Goal: Task Accomplishment & Management: Manage account settings

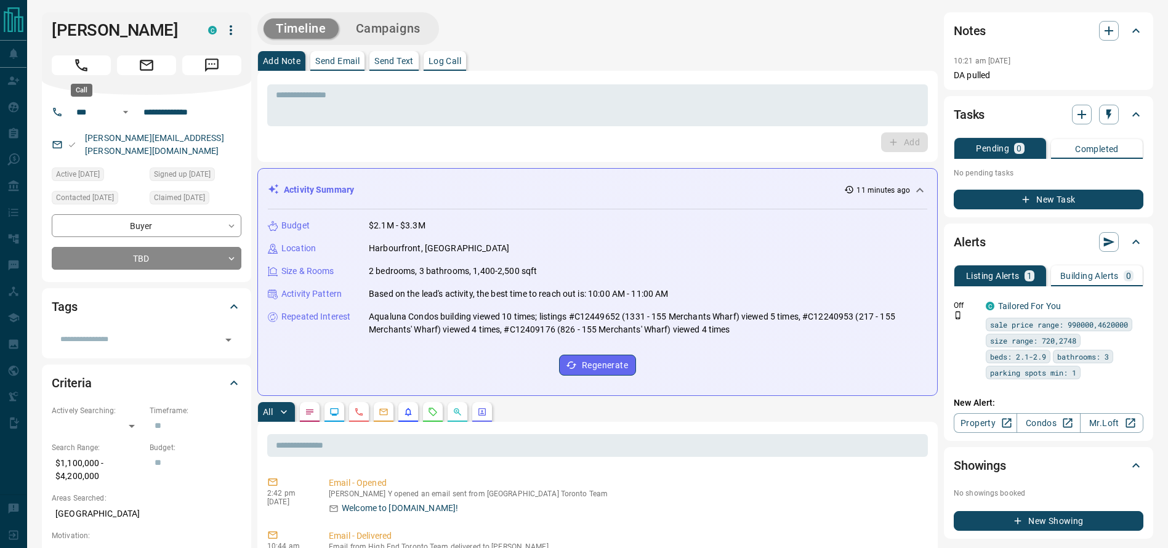
drag, startPoint x: 77, startPoint y: 58, endPoint x: 98, endPoint y: 76, distance: 27.6
click at [77, 57] on icon "Call" at bounding box center [81, 65] width 16 height 16
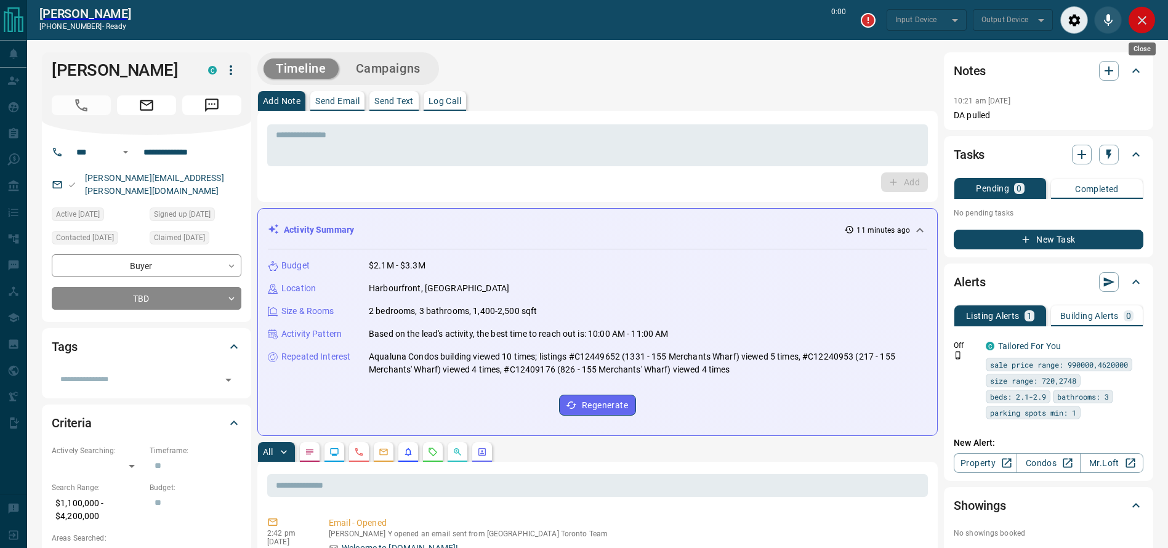
click at [1141, 31] on button "Close" at bounding box center [1142, 20] width 28 height 28
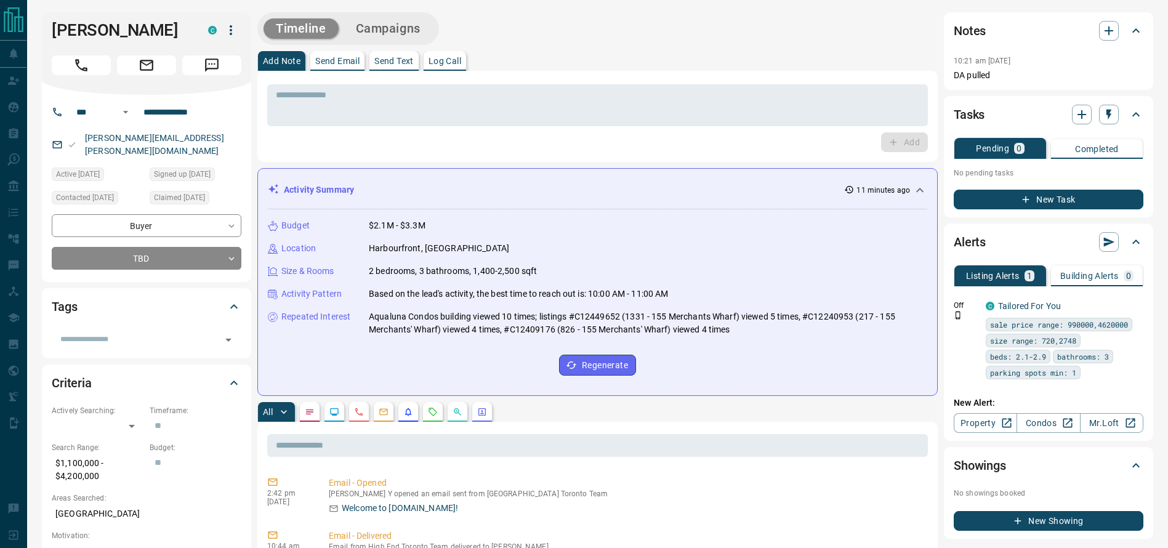
click at [1141, 31] on icon at bounding box center [1135, 30] width 15 height 15
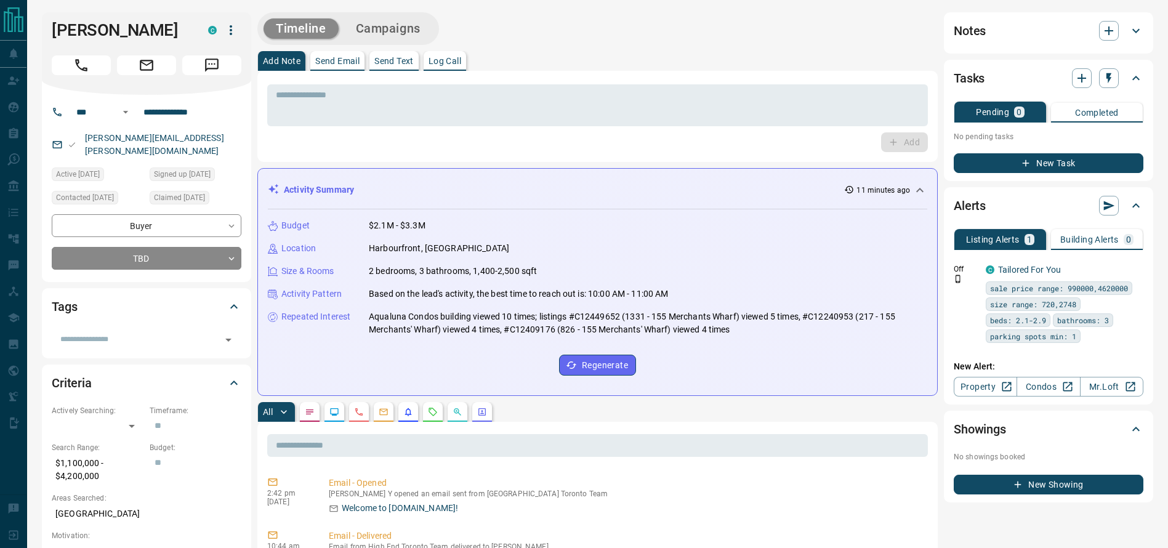
click at [1141, 31] on icon at bounding box center [1135, 30] width 15 height 15
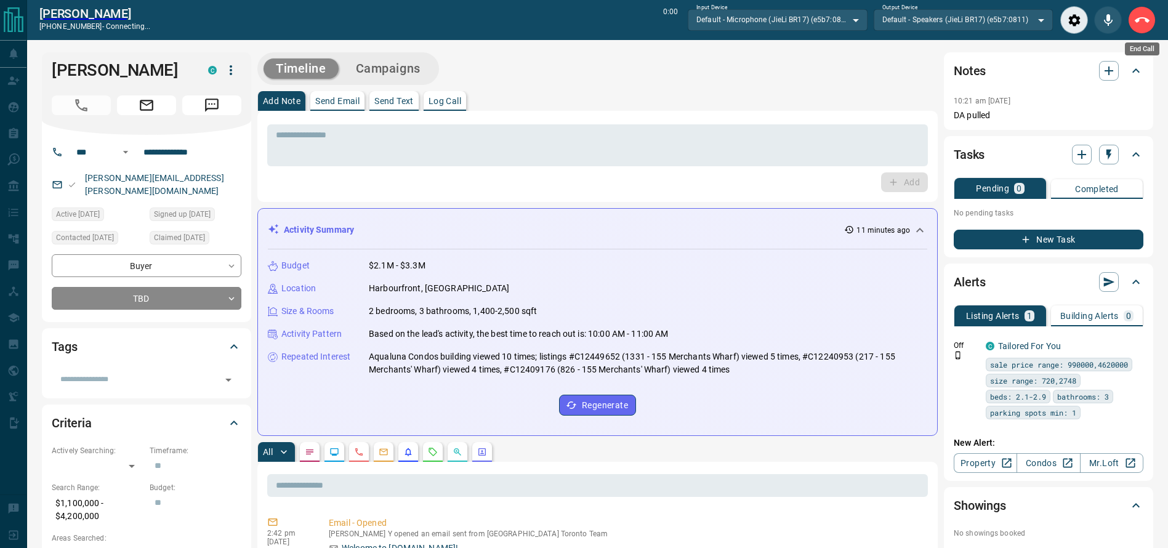
click at [1141, 31] on button "End Call" at bounding box center [1142, 20] width 28 height 28
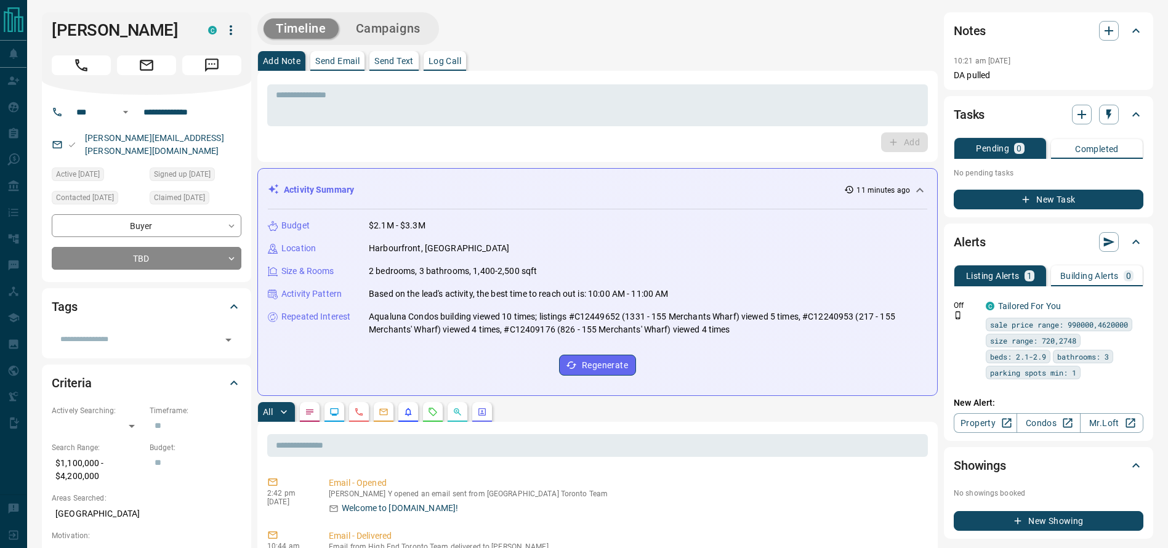
click at [1141, 31] on icon at bounding box center [1135, 30] width 15 height 15
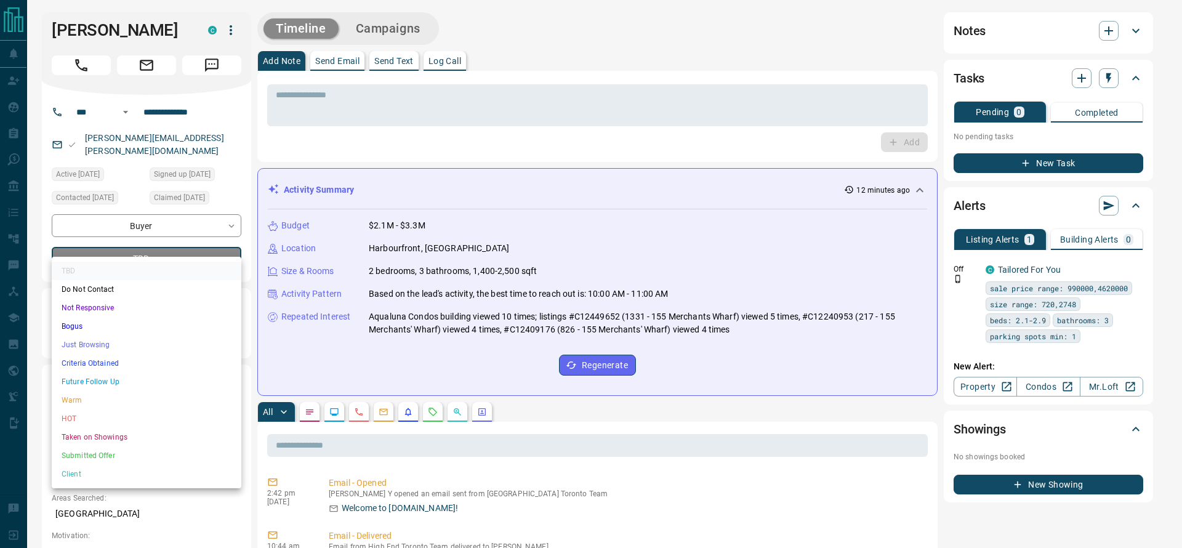
click at [139, 396] on li "Warm" at bounding box center [147, 400] width 190 height 18
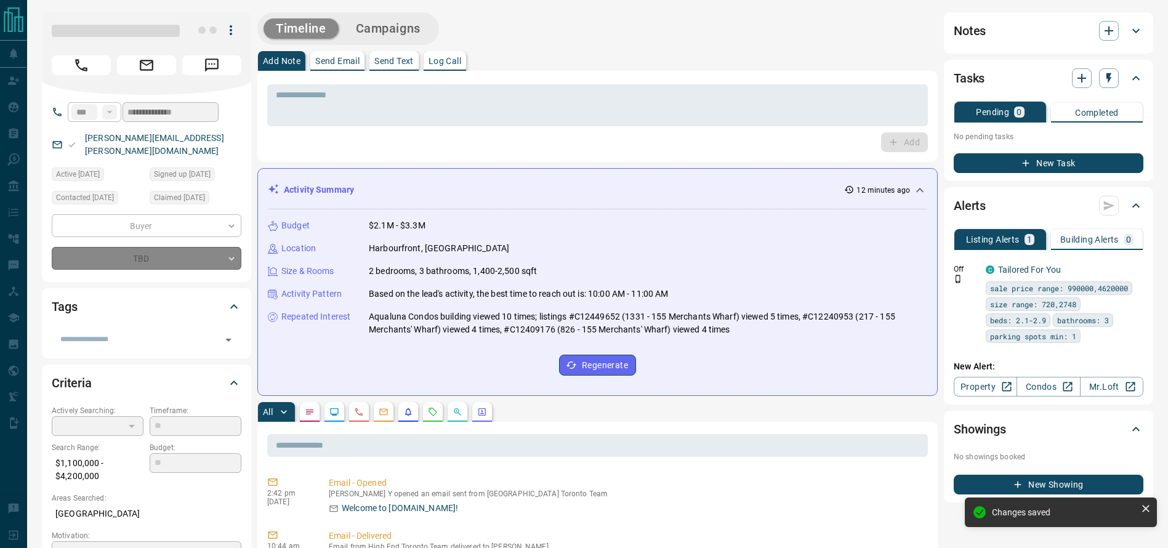
type input "*"
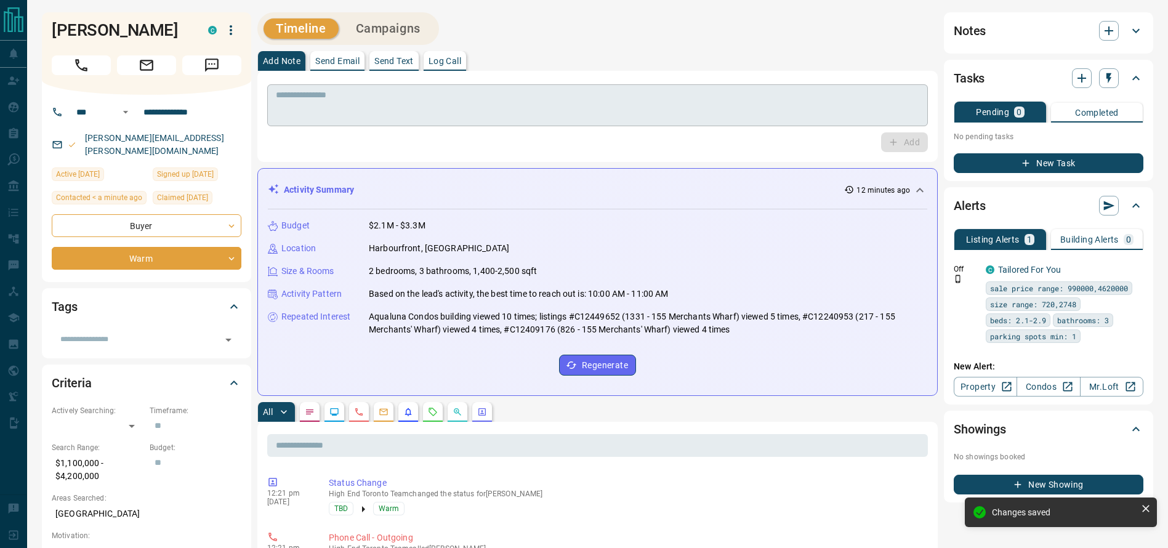
drag, startPoint x: 352, startPoint y: 123, endPoint x: 347, endPoint y: 110, distance: 14.2
click at [347, 110] on div "* ​" at bounding box center [597, 105] width 661 height 42
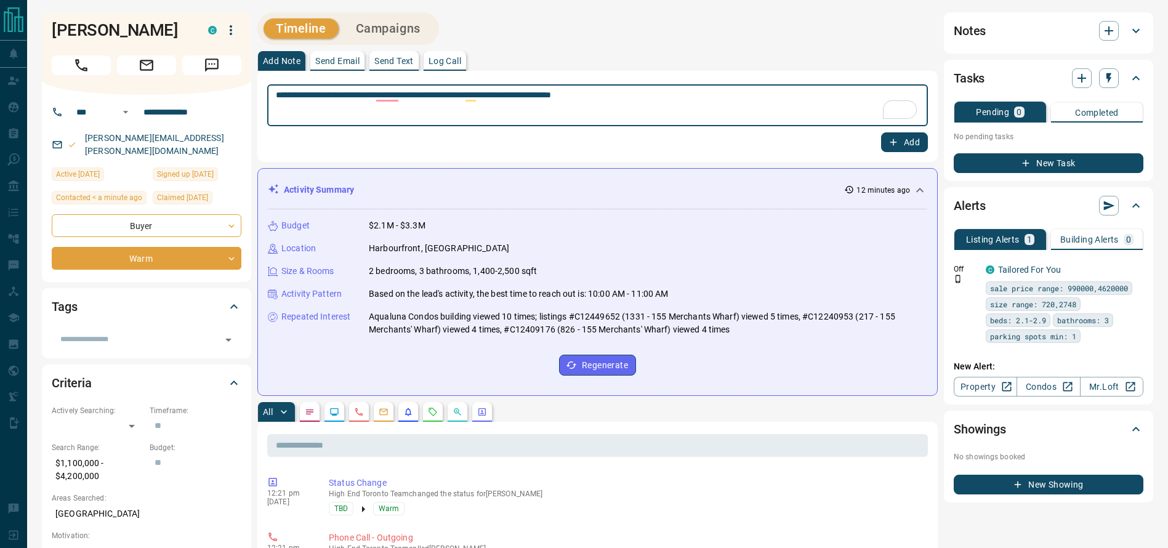
type textarea "**********"
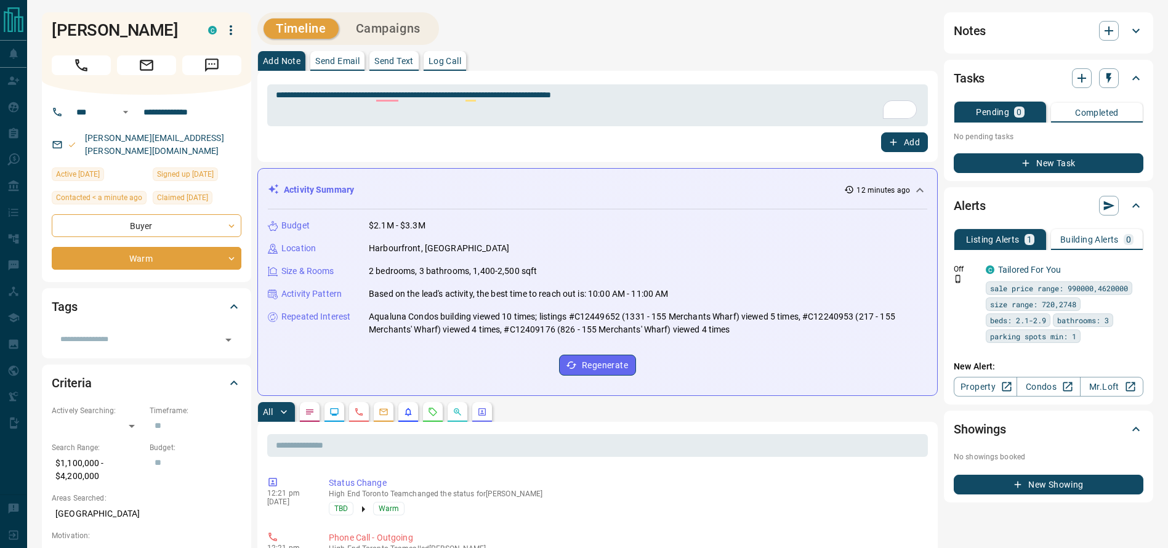
click at [867, 134] on div "Add" at bounding box center [597, 142] width 661 height 20
click at [869, 134] on div "Add" at bounding box center [597, 142] width 661 height 20
click at [881, 137] on div "Add" at bounding box center [597, 142] width 661 height 20
click at [885, 140] on button "Add" at bounding box center [904, 142] width 47 height 20
click at [239, 28] on div "[PERSON_NAME]" at bounding box center [146, 53] width 209 height 82
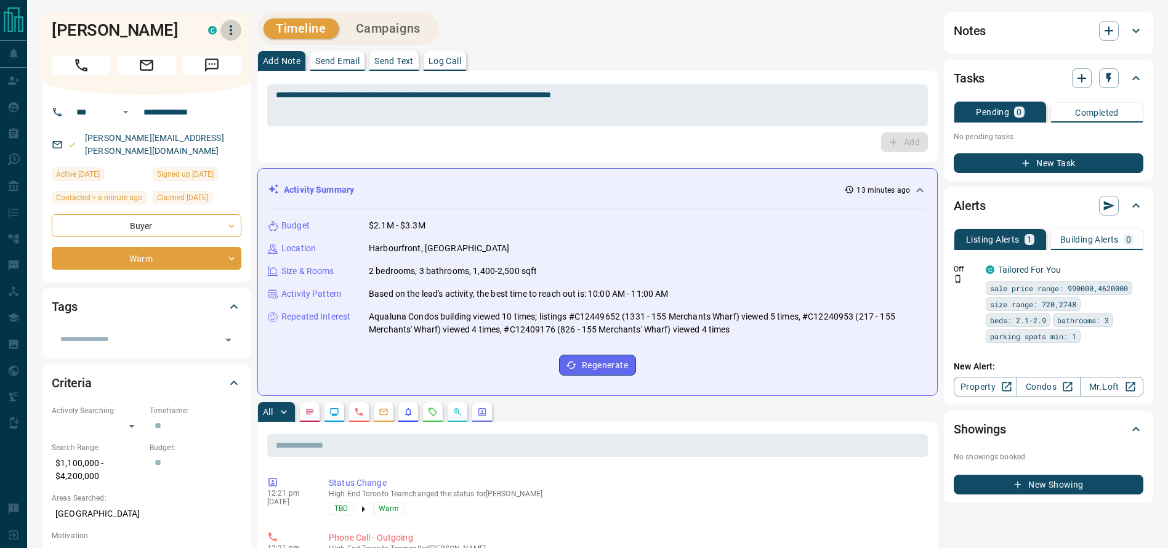
click at [228, 26] on icon "button" at bounding box center [230, 30] width 15 height 15
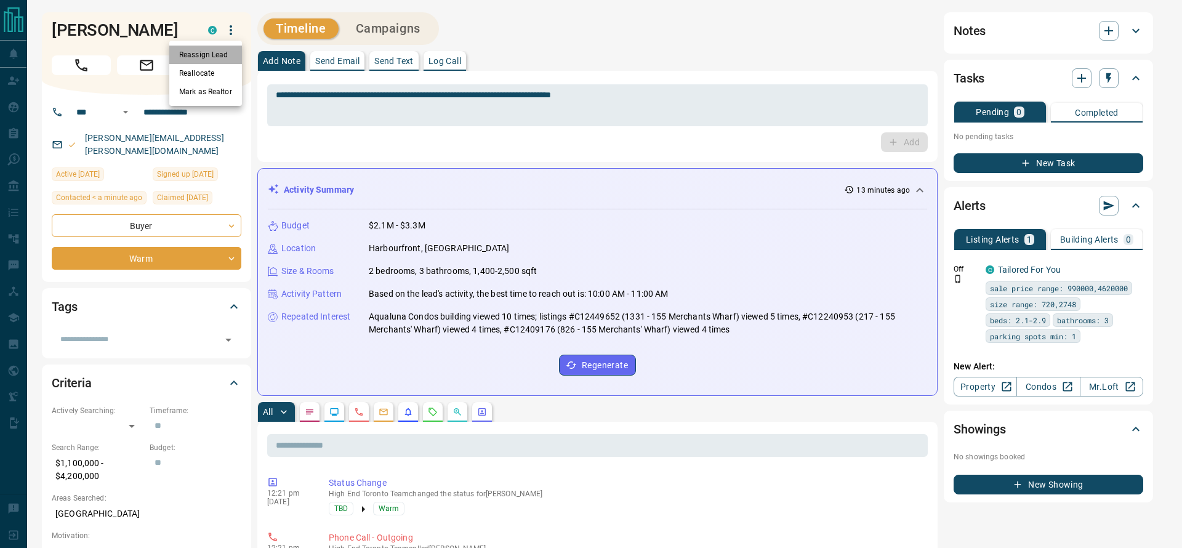
click at [217, 52] on li "Reassign Lead" at bounding box center [205, 55] width 73 height 18
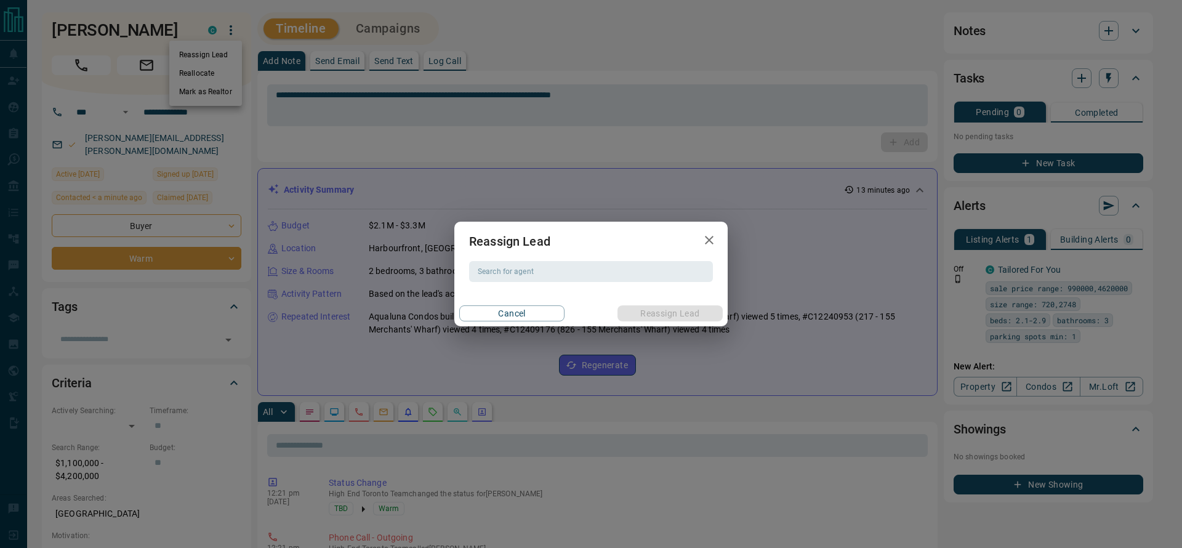
click at [552, 258] on h2 "Reassign Lead" at bounding box center [509, 241] width 111 height 39
click at [544, 287] on div "Reassign Lead Search for agent Search for agent Cancel Reassign Lead" at bounding box center [590, 274] width 273 height 105
click at [421, 134] on div "Reassign Lead Search for agent Search for agent Cancel Reassign Lead" at bounding box center [591, 274] width 1182 height 548
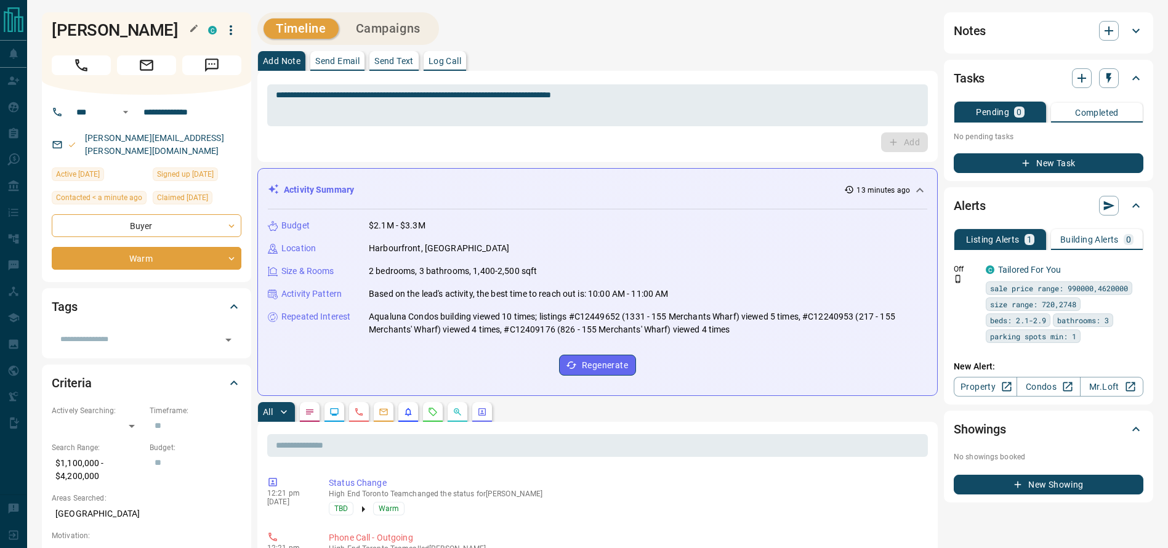
click at [121, 20] on h1 "[PERSON_NAME]" at bounding box center [121, 30] width 138 height 20
copy div "[PERSON_NAME]"
click at [244, 39] on div "[PERSON_NAME]" at bounding box center [146, 53] width 209 height 82
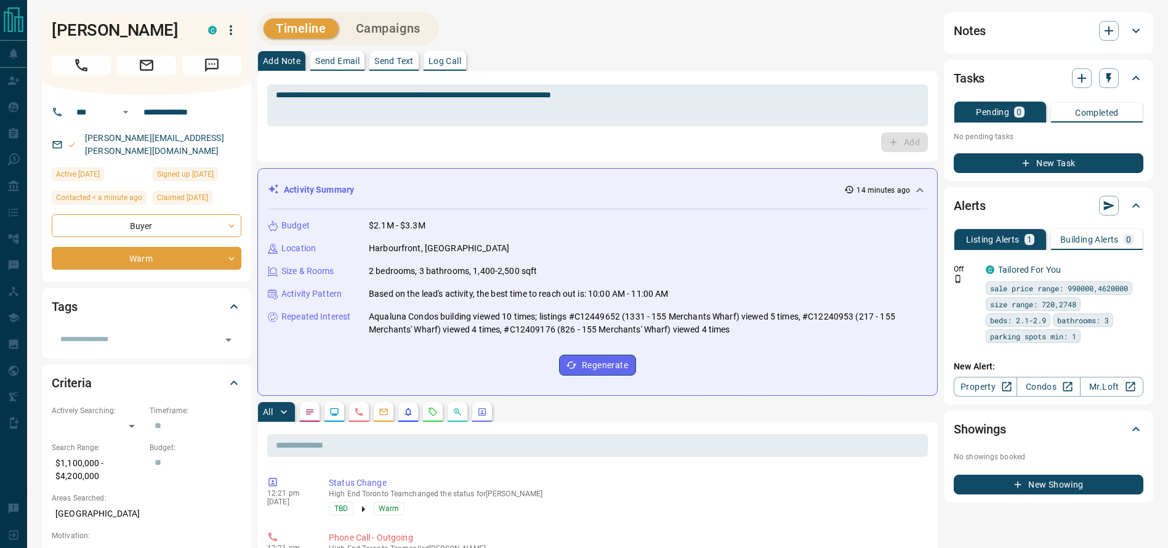
click at [242, 36] on div "[PERSON_NAME]" at bounding box center [146, 53] width 209 height 82
click at [241, 36] on div "[PERSON_NAME]" at bounding box center [146, 53] width 209 height 82
click at [238, 35] on button "button" at bounding box center [230, 30] width 21 height 21
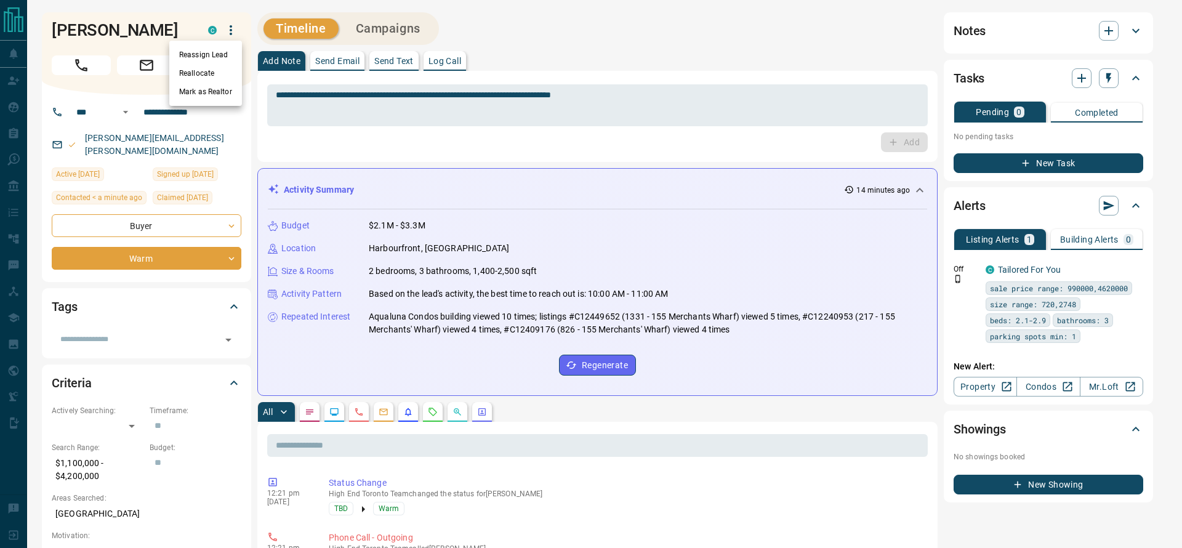
click at [238, 35] on div at bounding box center [591, 274] width 1182 height 548
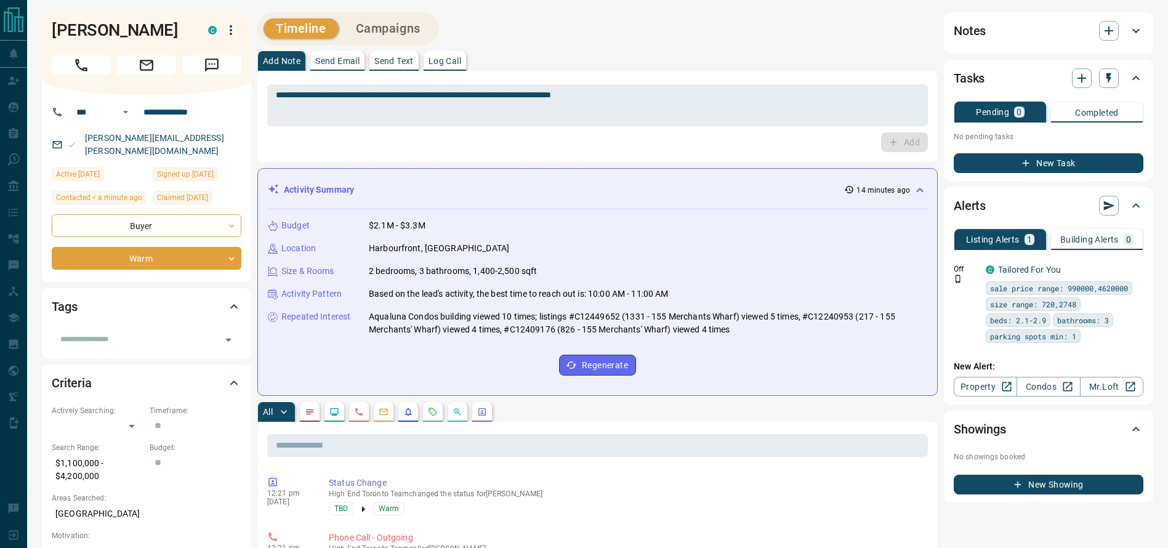
click at [233, 50] on div at bounding box center [147, 62] width 190 height 25
click at [233, 41] on div "[PERSON_NAME]" at bounding box center [146, 53] width 209 height 82
click at [233, 38] on button "button" at bounding box center [230, 30] width 21 height 21
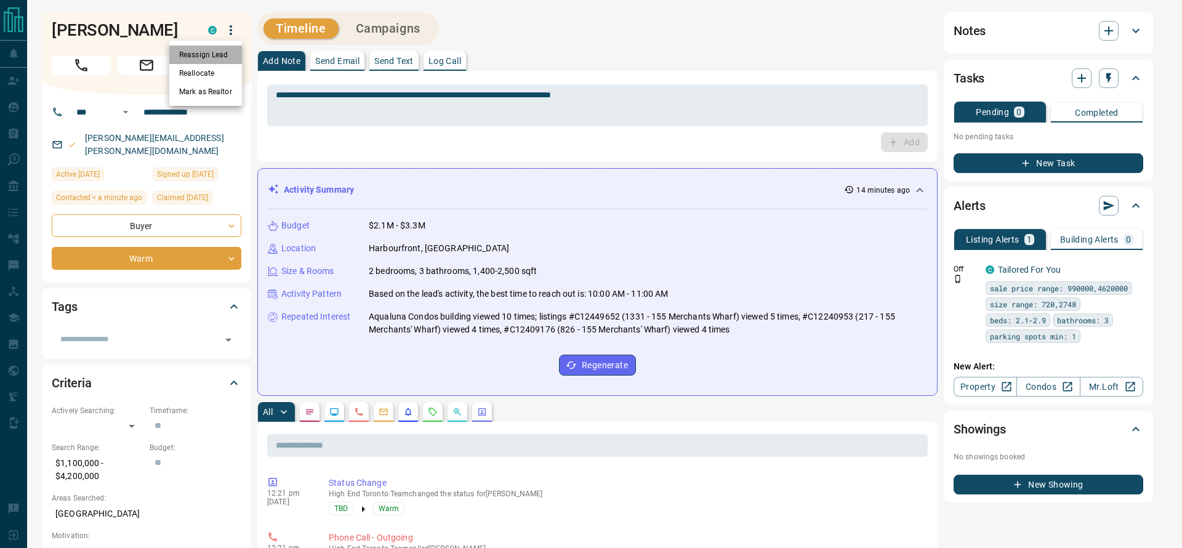
click at [221, 51] on li "Reassign Lead" at bounding box center [205, 55] width 73 height 18
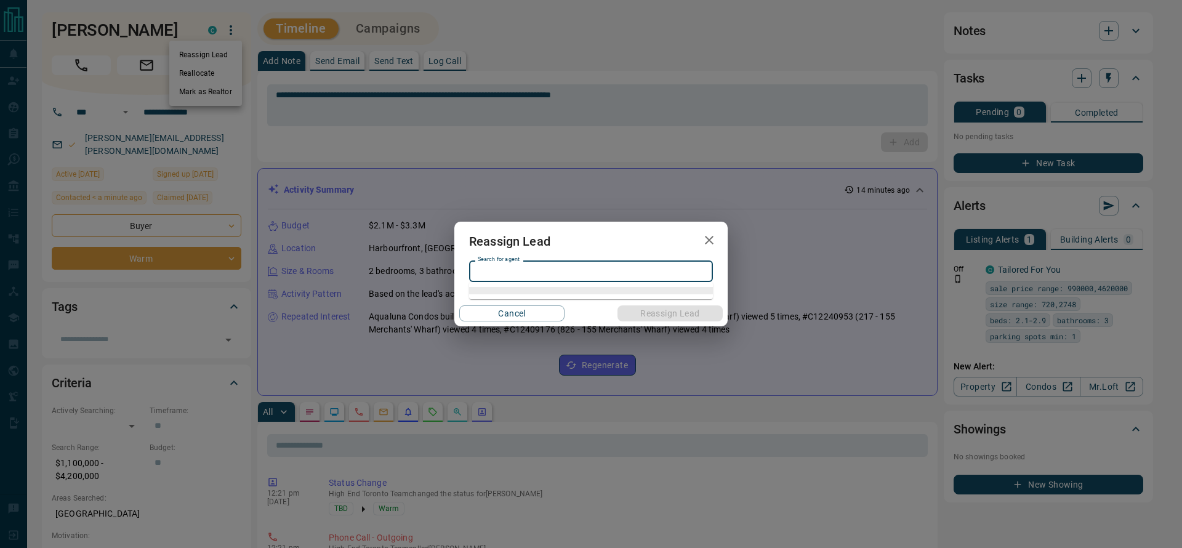
click at [617, 265] on input "Search for agent" at bounding box center [590, 272] width 235 height 14
click at [558, 295] on li "[PERSON_NAME]" at bounding box center [591, 296] width 244 height 18
type input "**********"
click at [624, 310] on button "Reassign Lead" at bounding box center [669, 313] width 105 height 16
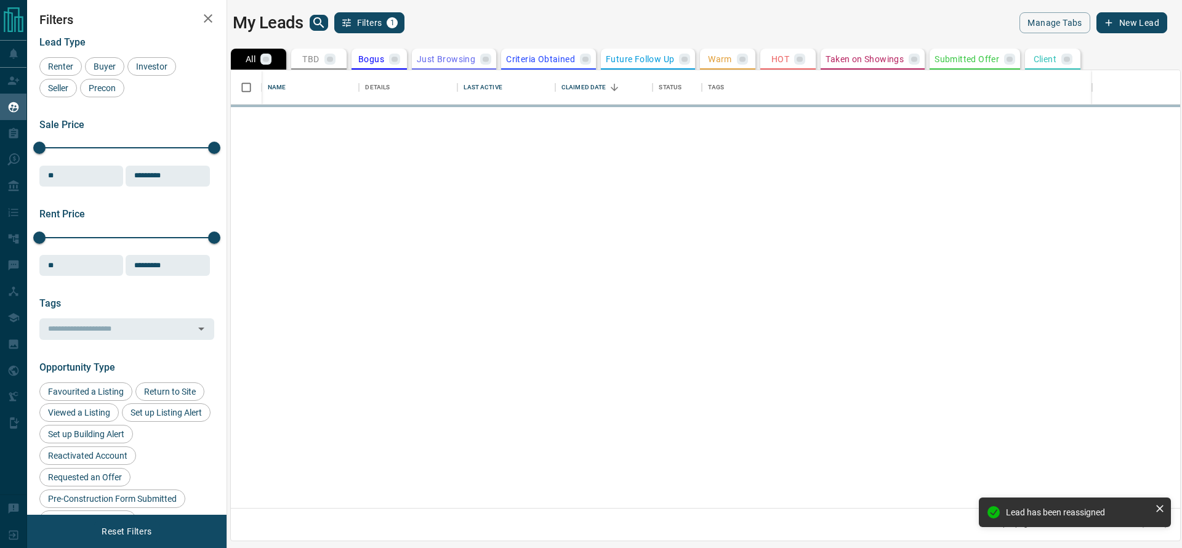
scroll to position [424, 935]
